Goal: Check status: Check status

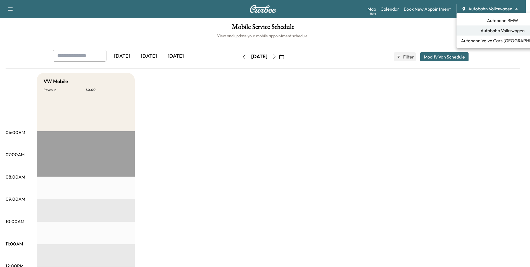
click at [510, 6] on body "Support Log Out Map Beta Calendar Book New Appointment Autobahn Volkswagen ****…" at bounding box center [265, 133] width 530 height 267
click at [501, 22] on span "Autobahn BMW" at bounding box center [502, 20] width 31 height 7
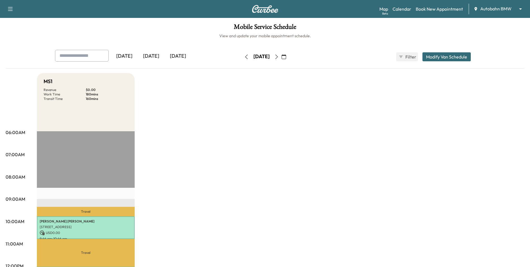
click at [242, 57] on button "button" at bounding box center [247, 56] width 10 height 9
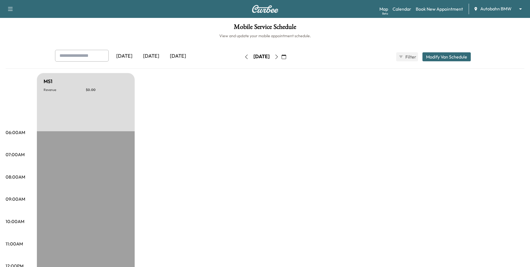
click at [255, 55] on div "[DATE]" at bounding box center [262, 56] width 16 height 7
click at [286, 57] on icon "button" at bounding box center [284, 57] width 4 height 4
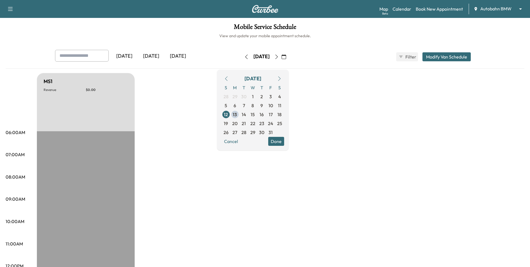
click at [229, 78] on icon "button" at bounding box center [226, 78] width 4 height 4
click at [238, 124] on span "22" at bounding box center [235, 123] width 5 height 7
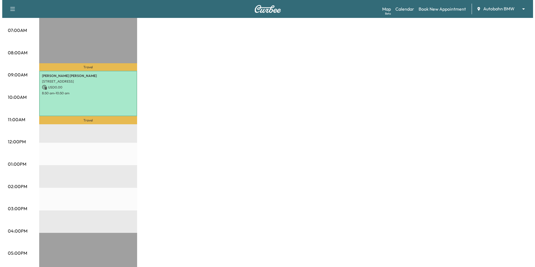
scroll to position [140, 0]
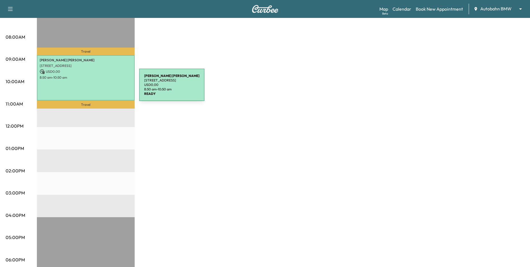
click at [96, 81] on div "[PERSON_NAME] [STREET_ADDRESS] USD 0.00 8:50 am - 10:50 am" at bounding box center [86, 77] width 98 height 45
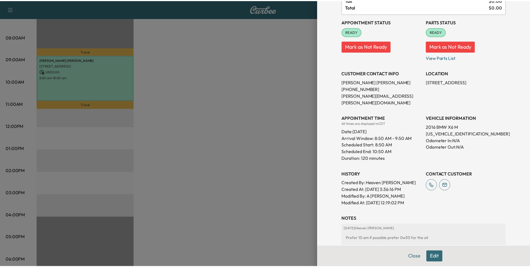
scroll to position [58, 0]
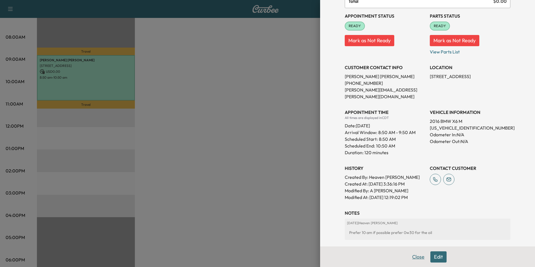
click at [417, 259] on button "Close" at bounding box center [418, 256] width 20 height 11
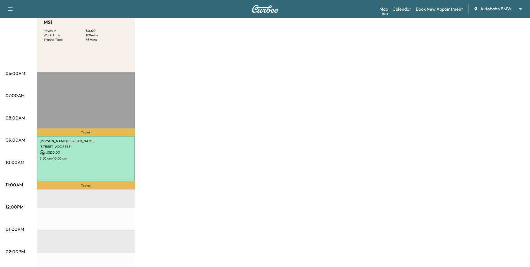
scroll to position [0, 0]
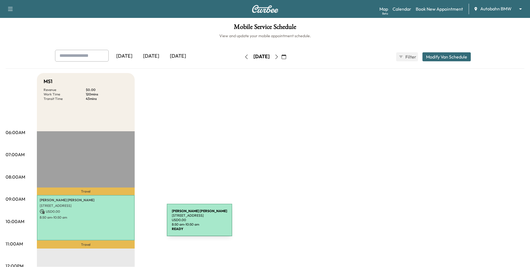
click at [121, 222] on div "[PERSON_NAME] [STREET_ADDRESS] USD 0.00 8:50 am - 10:50 am" at bounding box center [86, 217] width 98 height 45
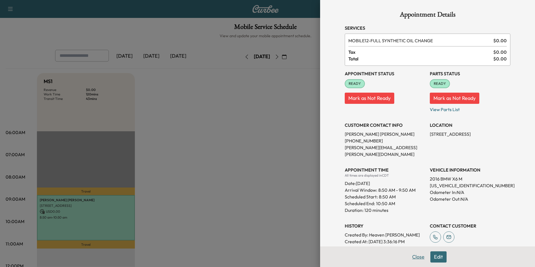
click at [418, 259] on button "Close" at bounding box center [418, 256] width 20 height 11
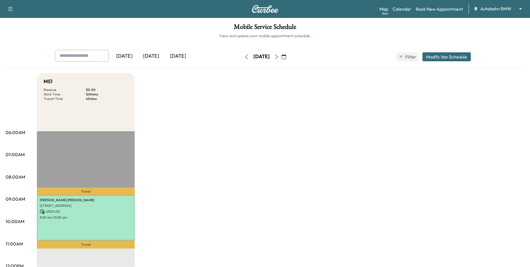
click at [15, 34] on h6 "View and update your mobile appointment schedule." at bounding box center [265, 36] width 519 height 6
click at [338, 44] on div "Mobile Service Schedule View and update your mobile appointment schedule. [DATE…" at bounding box center [265, 258] width 530 height 480
click at [174, 35] on h6 "View and update your mobile appointment schedule." at bounding box center [265, 36] width 519 height 6
click at [198, 32] on h1 "Mobile Service Schedule" at bounding box center [265, 28] width 519 height 10
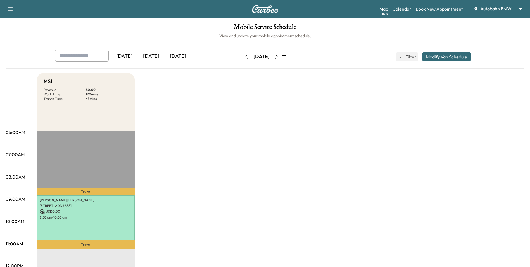
click at [181, 32] on h1 "Mobile Service Schedule" at bounding box center [265, 28] width 519 height 10
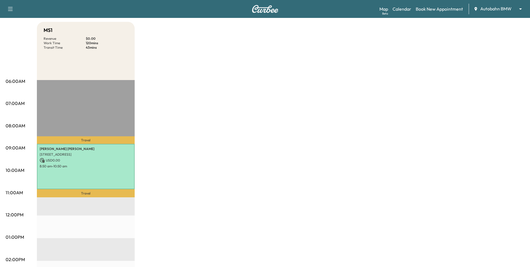
scroll to position [112, 0]
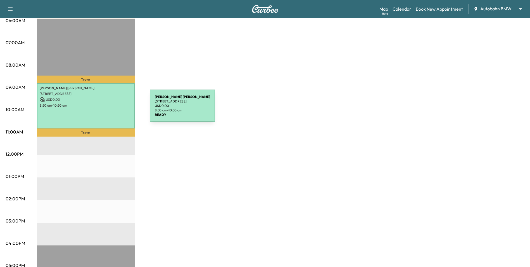
click at [108, 109] on div "[PERSON_NAME] [STREET_ADDRESS] USD 0.00 8:50 am - 10:50 am" at bounding box center [86, 105] width 98 height 45
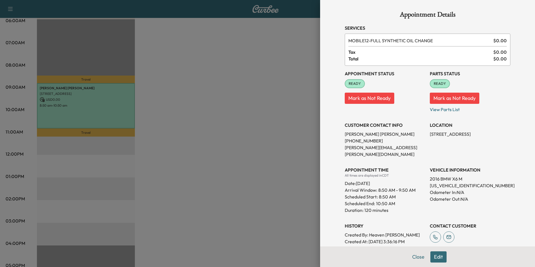
click at [415, 258] on button "Close" at bounding box center [418, 256] width 20 height 11
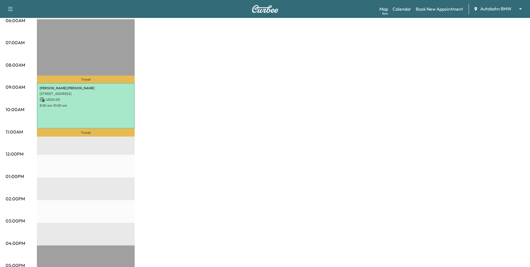
scroll to position [0, 0]
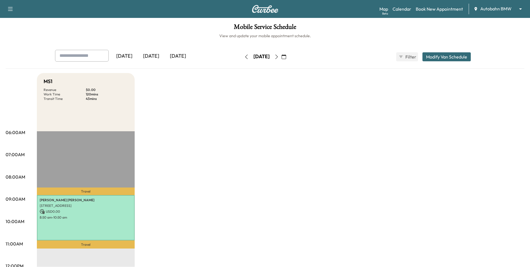
click at [504, 11] on body "Support Log Out Map Beta Calendar Book New Appointment Autobahn BMW ******** ​ …" at bounding box center [265, 133] width 530 height 267
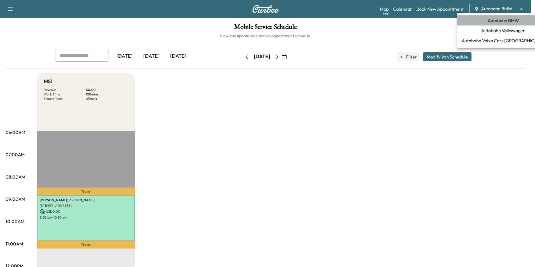
click at [505, 19] on span "Autobahn BMW" at bounding box center [502, 20] width 31 height 7
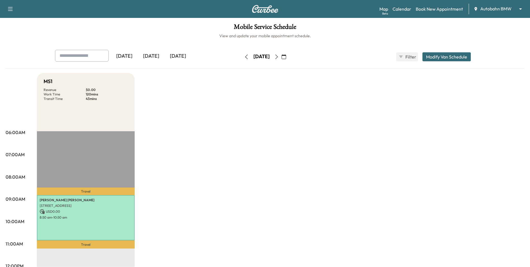
click at [286, 57] on icon "button" at bounding box center [284, 57] width 4 height 4
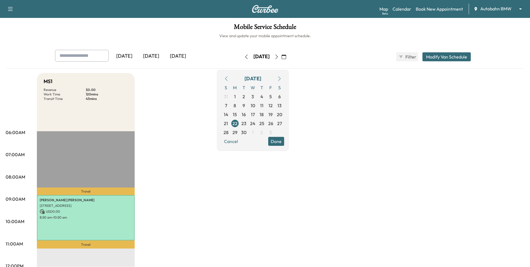
click at [281, 77] on icon "button" at bounding box center [279, 78] width 3 height 4
click at [237, 114] on span "13" at bounding box center [235, 114] width 4 height 7
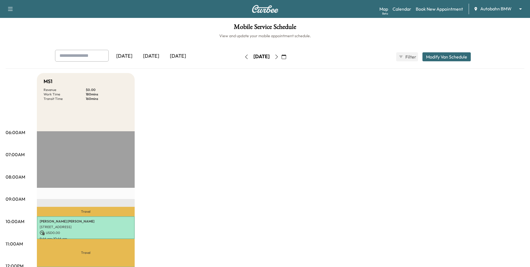
click at [337, 53] on div "[DATE] [DATE] [DATE] [DATE] October 2025 S M T W T F S 28 29 30 1 2 3 4 5 6 7 8…" at bounding box center [265, 57] width 429 height 14
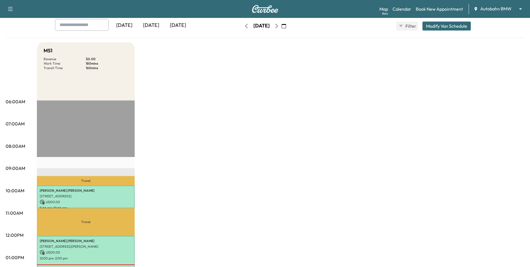
scroll to position [56, 0]
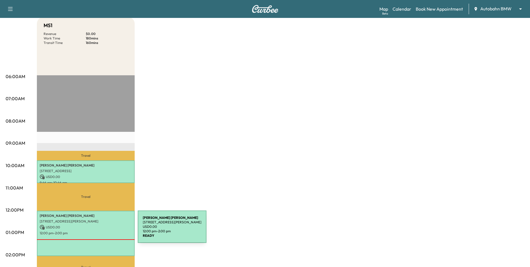
click at [96, 231] on p "12:00 pm - 2:00 pm" at bounding box center [86, 233] width 92 height 4
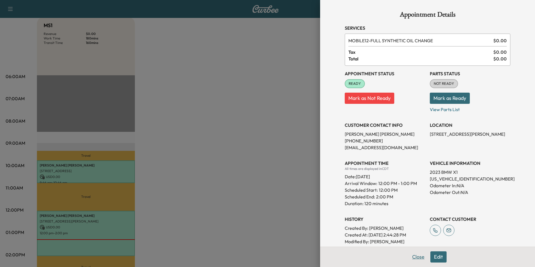
click at [413, 260] on button "Close" at bounding box center [418, 256] width 20 height 11
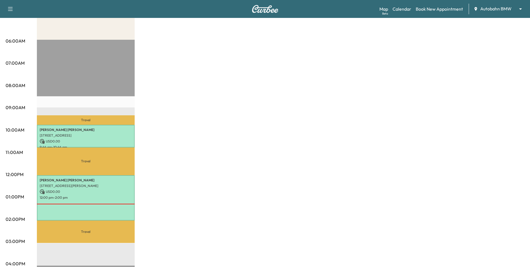
scroll to position [63, 0]
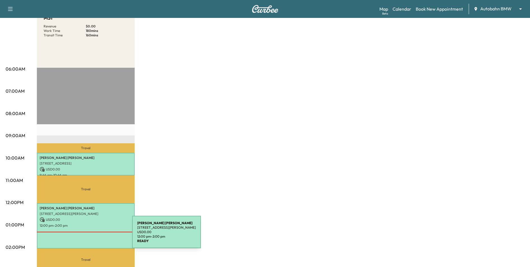
click at [90, 235] on div "[PERSON_NAME] [STREET_ADDRESS][PERSON_NAME] USD 0.00 12:00 pm - 2:00 pm" at bounding box center [86, 225] width 98 height 45
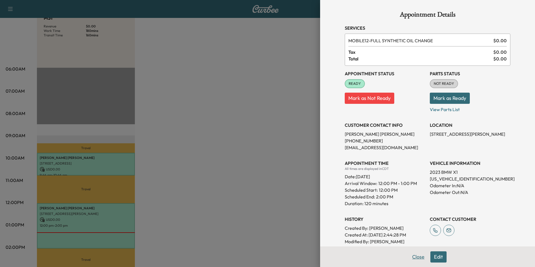
click at [408, 258] on button "Close" at bounding box center [418, 256] width 20 height 11
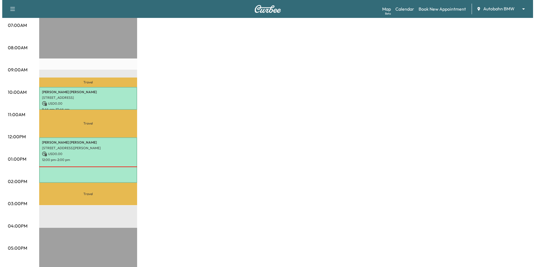
scroll to position [119, 0]
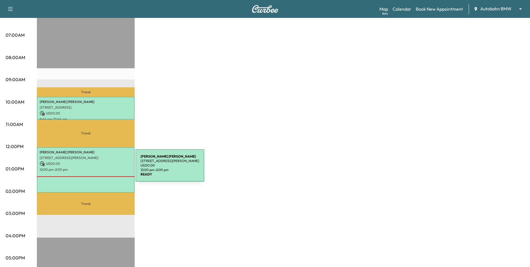
click at [94, 169] on p "12:00 pm - 2:00 pm" at bounding box center [86, 169] width 92 height 4
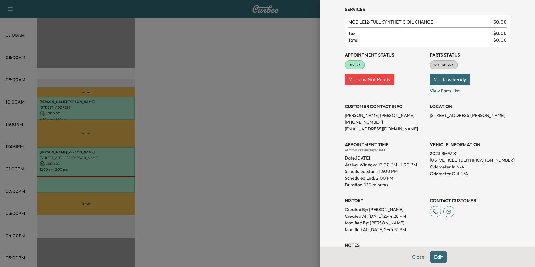
scroll to position [0, 0]
